Goal: Find specific page/section: Find specific page/section

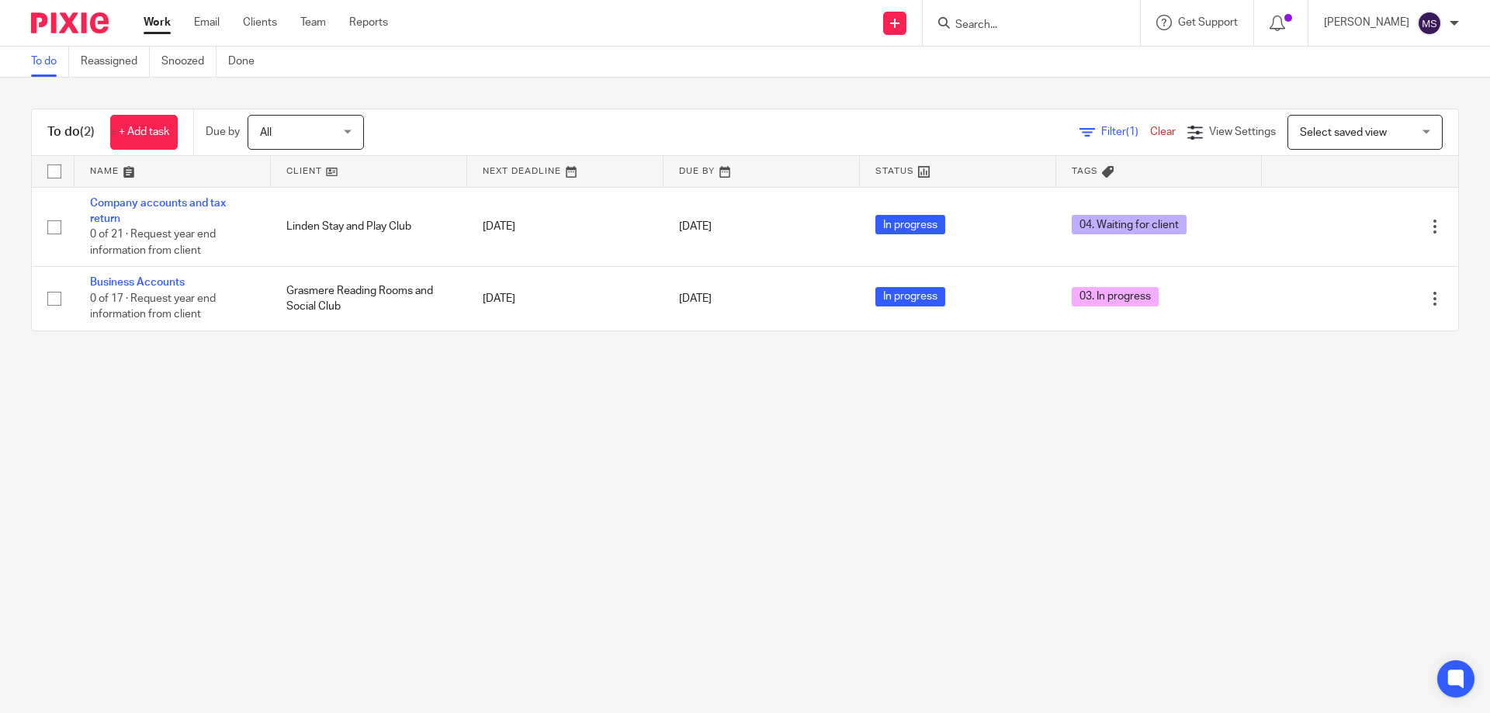
click at [983, 33] on div at bounding box center [1031, 23] width 217 height 46
click at [981, 25] on input "Search" at bounding box center [1024, 26] width 140 height 14
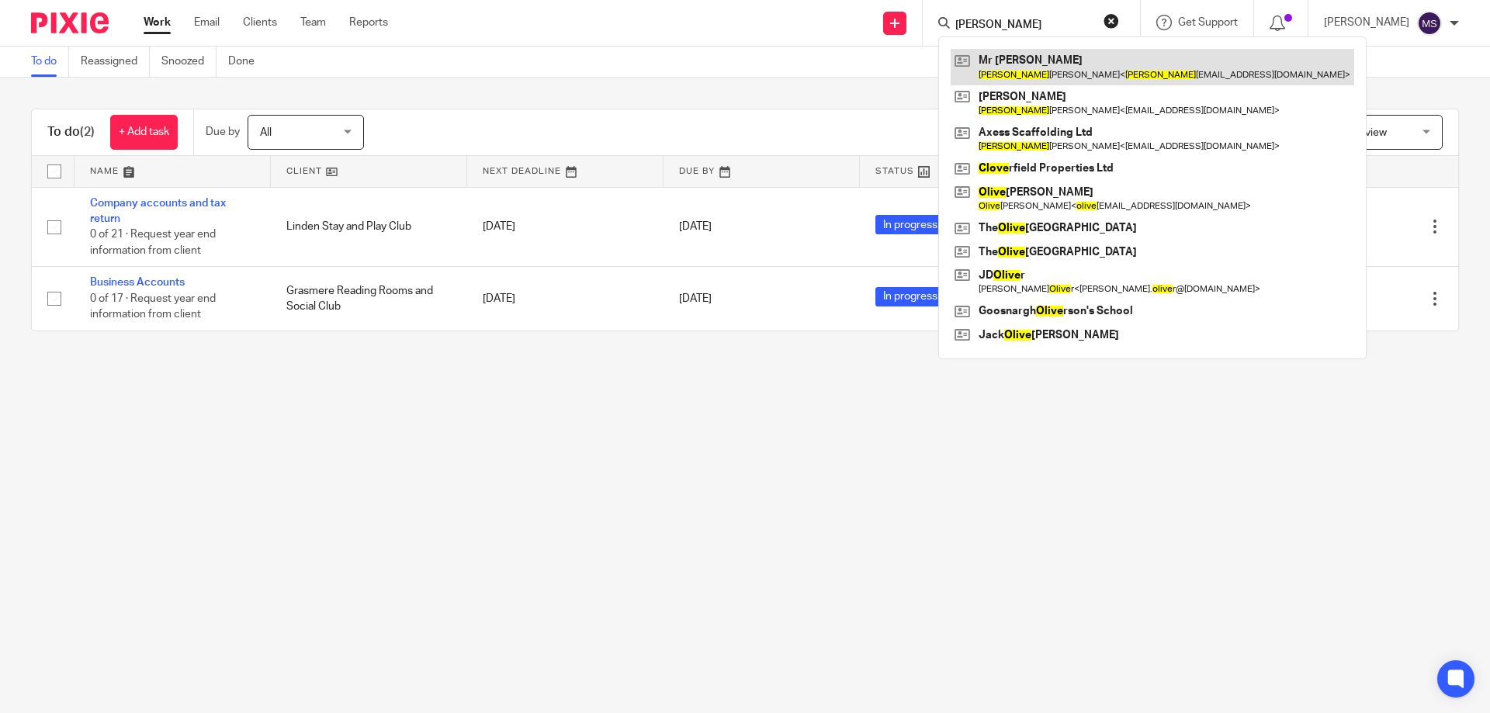
type input "[PERSON_NAME]"
click at [1011, 64] on link at bounding box center [1151, 67] width 403 height 36
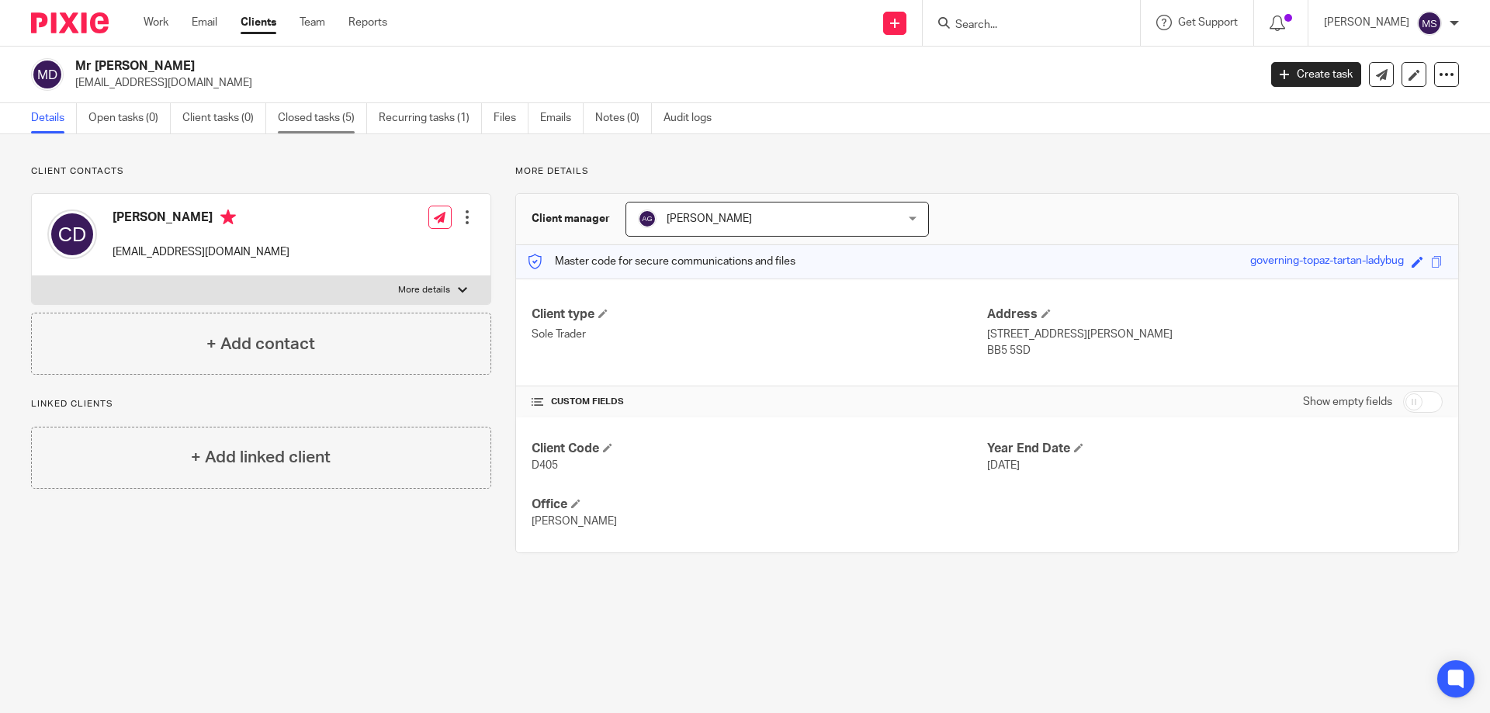
click at [320, 117] on link "Closed tasks (5)" at bounding box center [322, 118] width 89 height 30
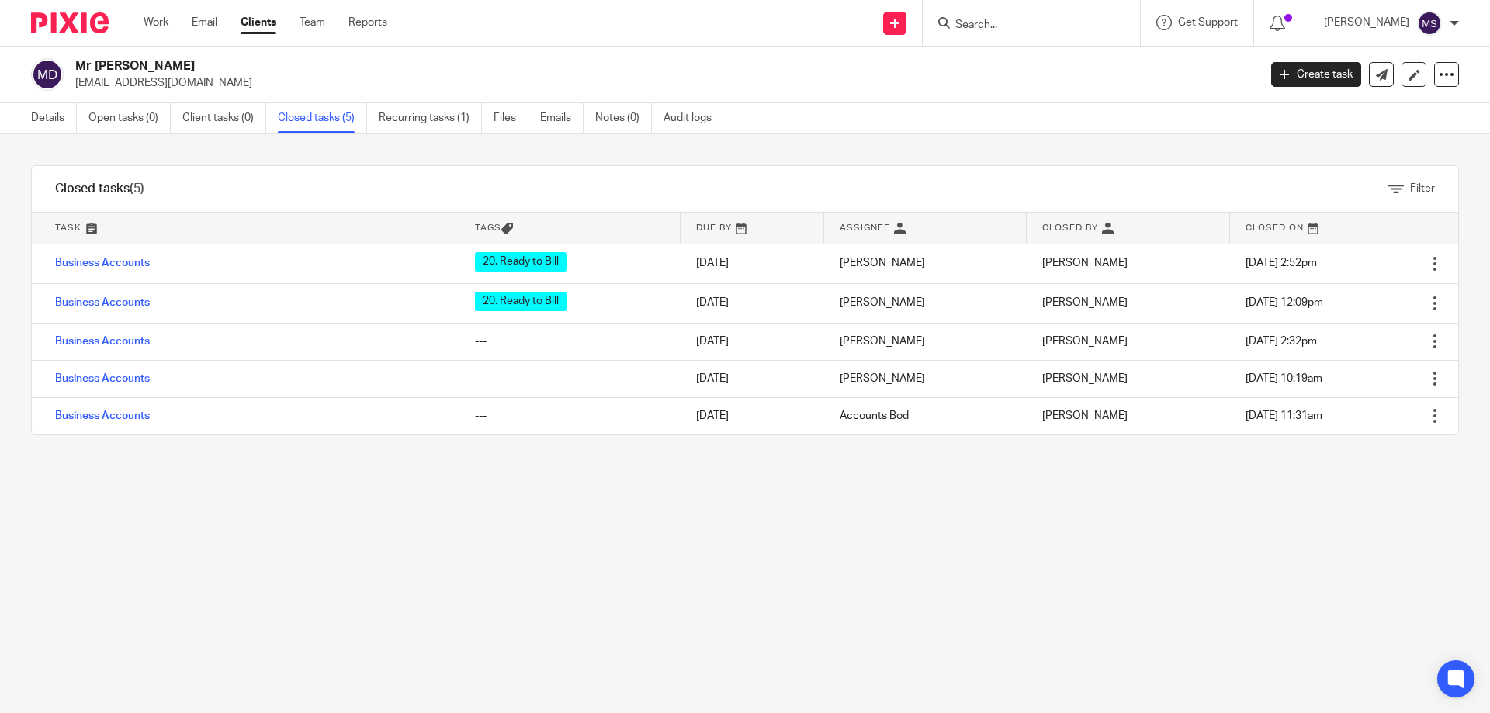
click at [967, 24] on input "Search" at bounding box center [1024, 26] width 140 height 14
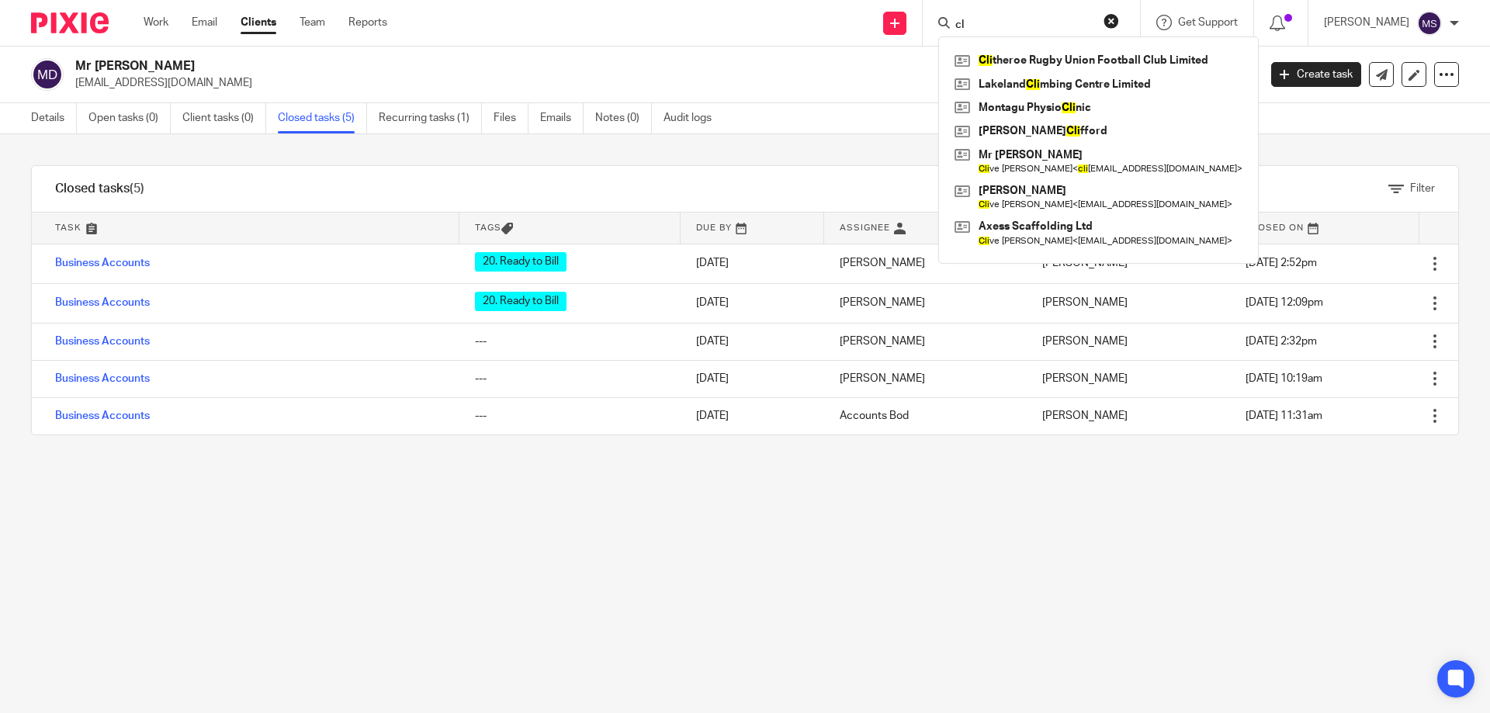
type input "c"
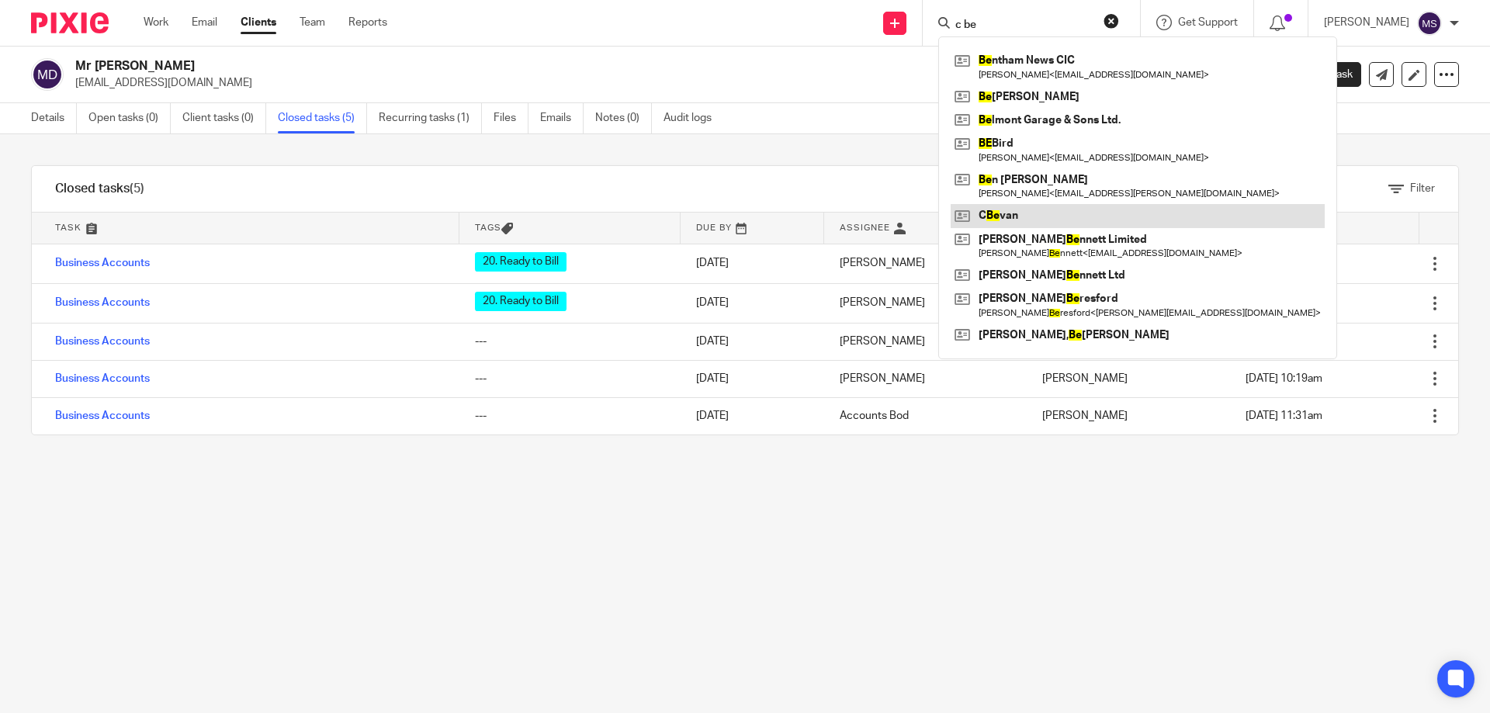
type input "c be"
click at [1006, 216] on link at bounding box center [1137, 215] width 374 height 23
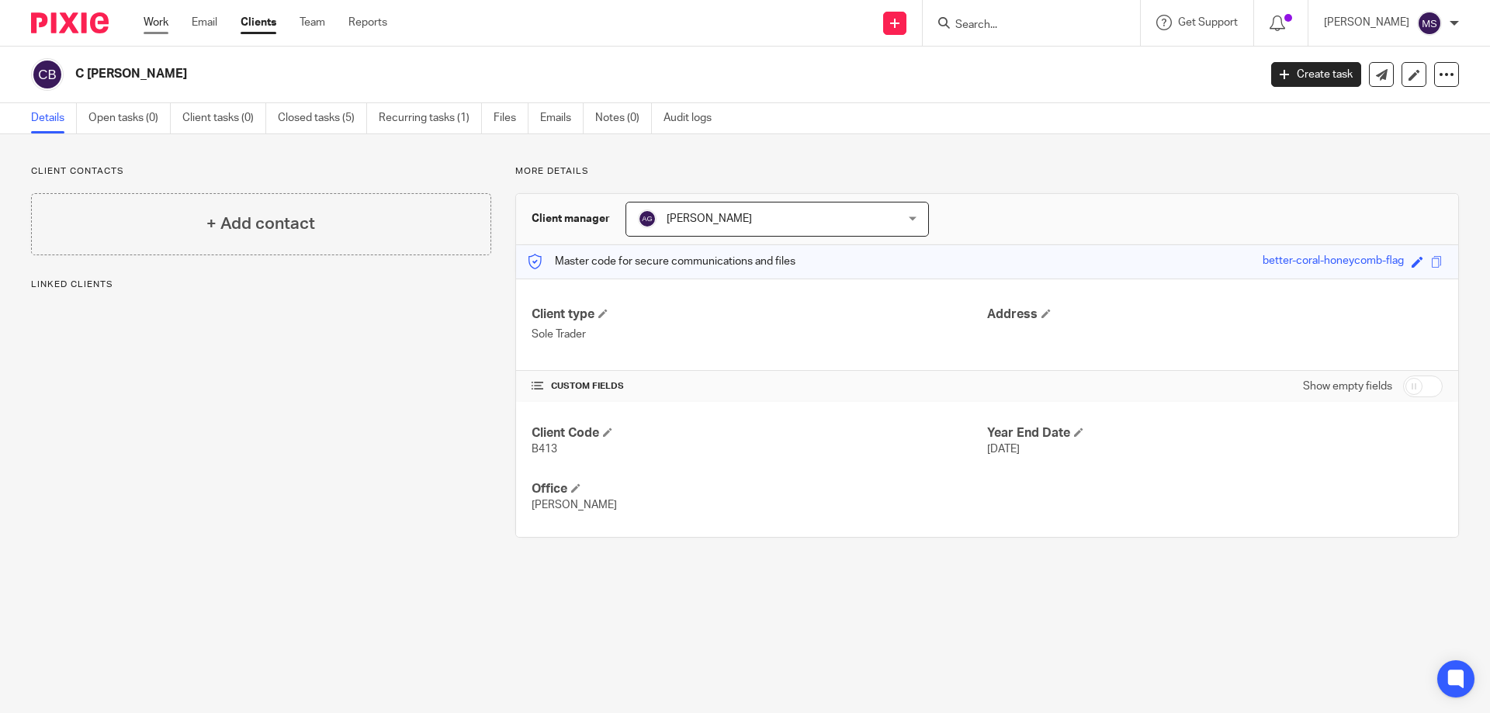
click at [152, 19] on link "Work" at bounding box center [156, 23] width 25 height 16
